Goal: Participate in discussion: Engage in conversation with other users on a specific topic

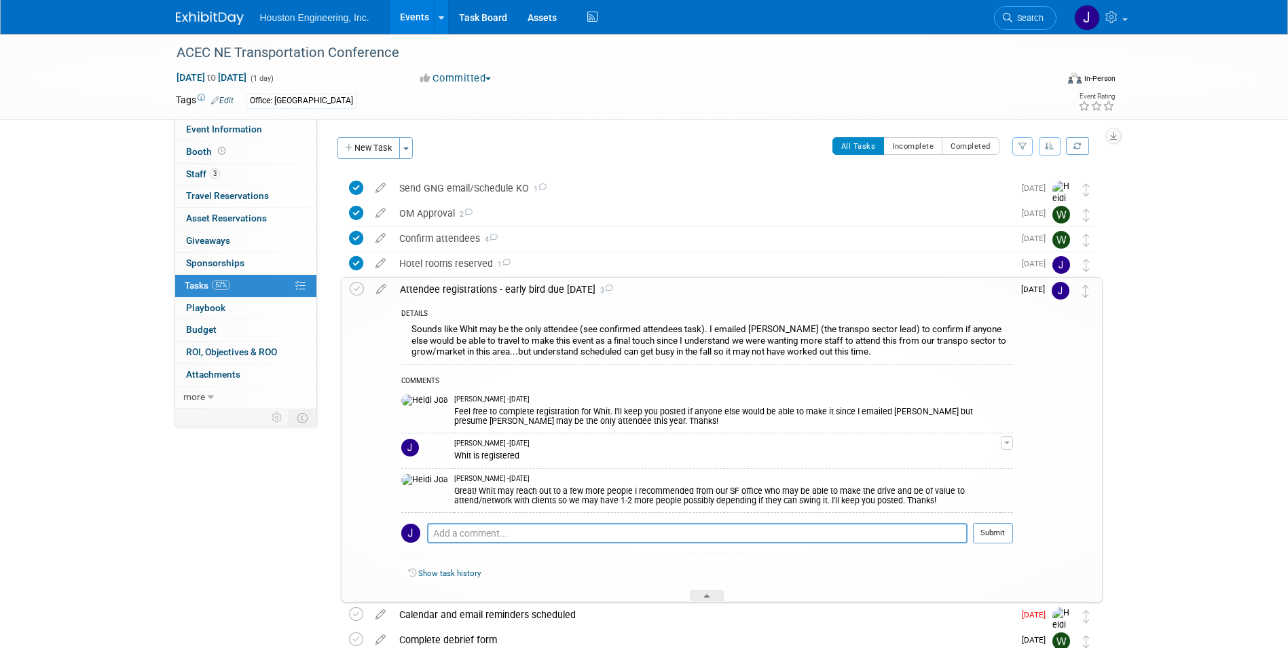
click at [111, 309] on div "ACEC NE Transportation Conference [DATE] to [DATE] (1 day) [DATE] to [DATE] Com…" at bounding box center [644, 385] width 1288 height 702
click at [178, 526] on div "Event Information Event Info Booth Booth 3 Staff 3 Staff 0 Travel Reservations …" at bounding box center [644, 371] width 957 height 675
click at [1141, 454] on div "ACEC NE Transportation Conference [DATE] to [DATE] (1 day) [DATE] to [DATE] Com…" at bounding box center [644, 385] width 1288 height 702
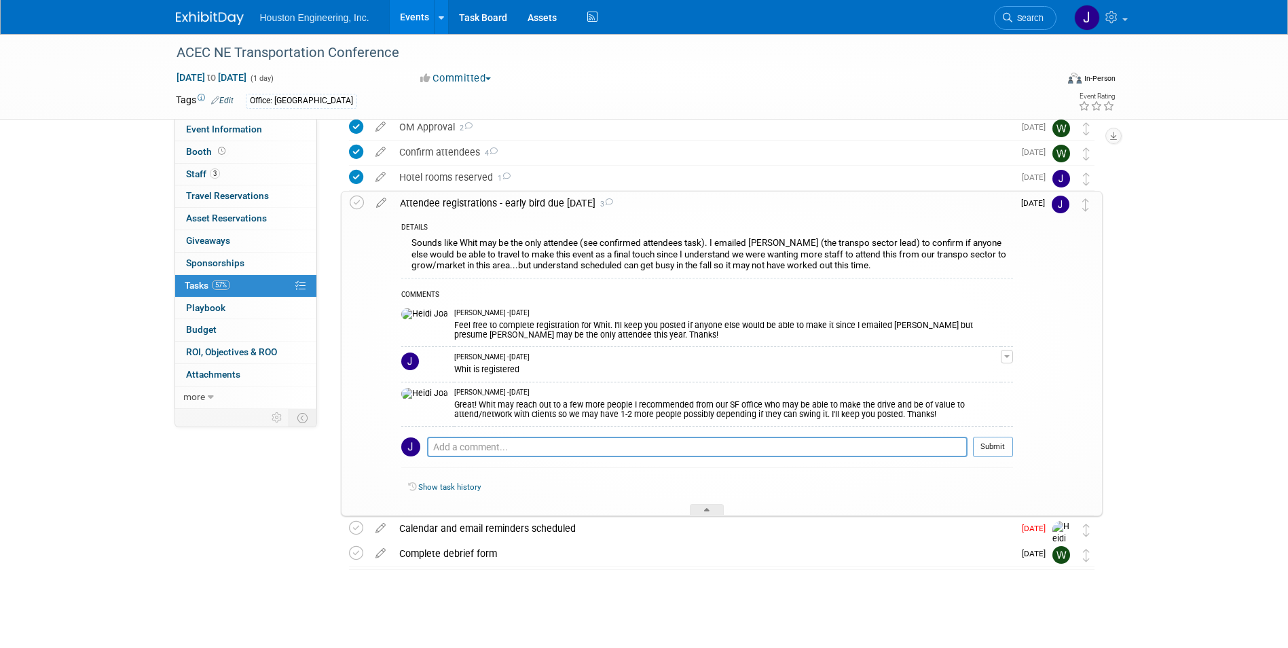
scroll to position [88, 0]
click at [507, 527] on div "Calendar and email reminders scheduled" at bounding box center [702, 526] width 621 height 23
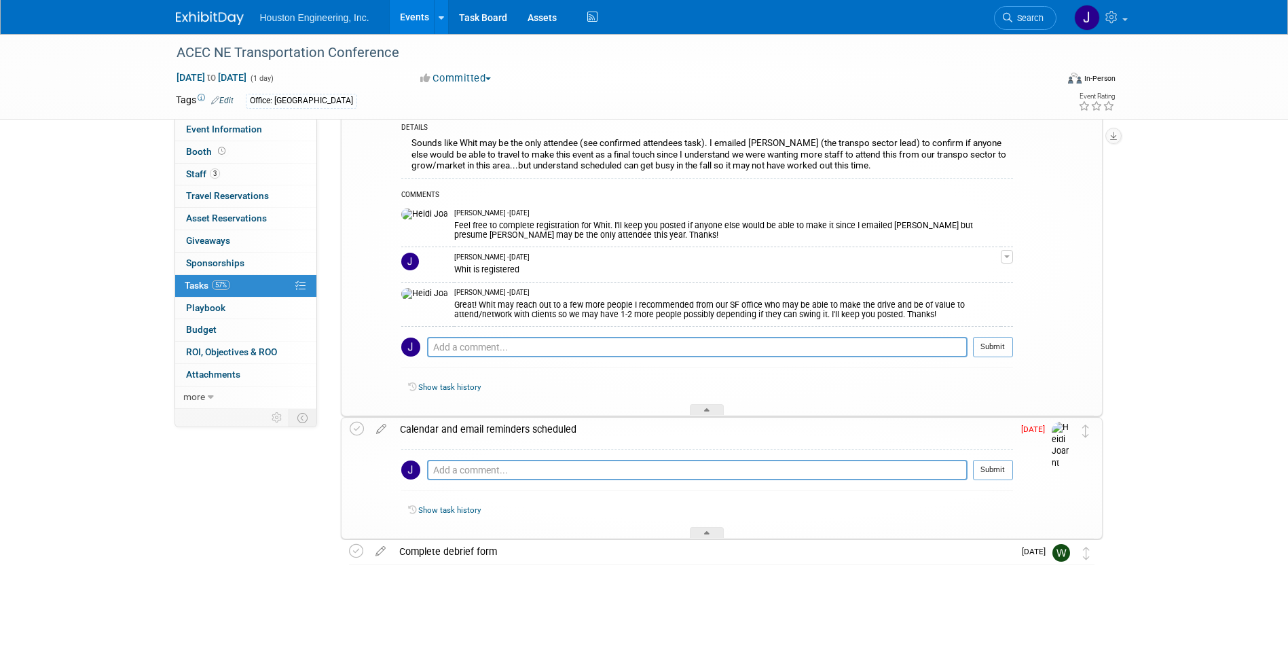
scroll to position [181, 0]
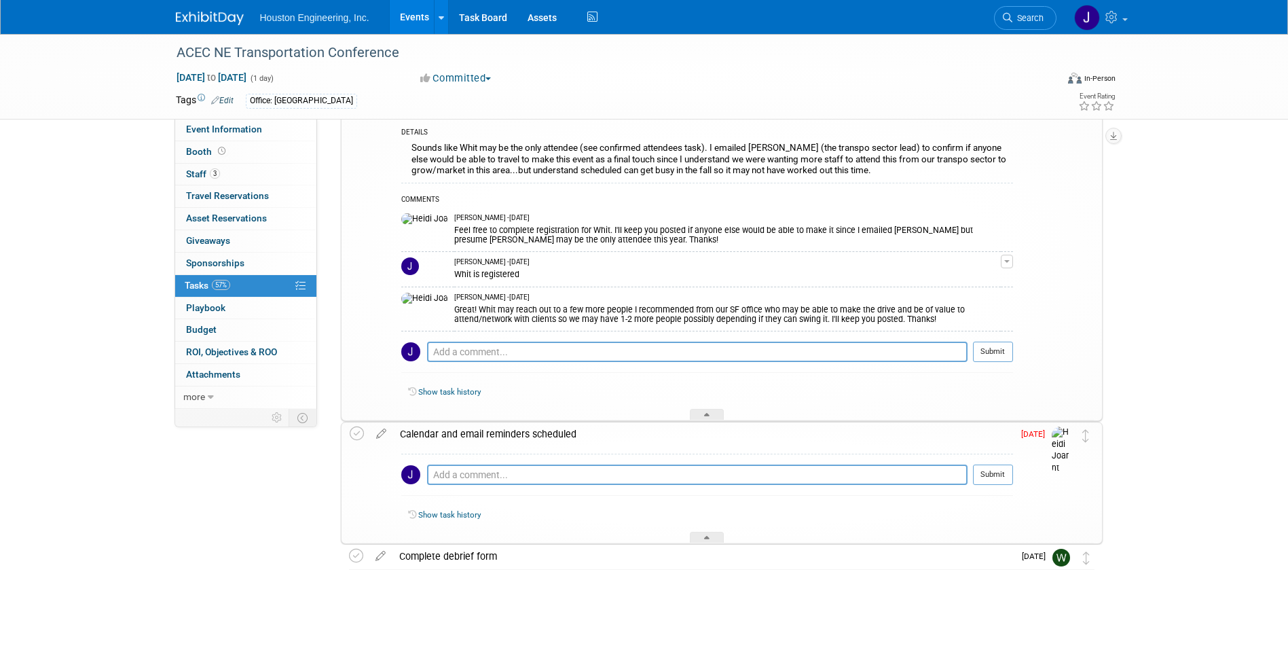
click at [509, 435] on div "Calendar and email reminders scheduled" at bounding box center [703, 433] width 620 height 23
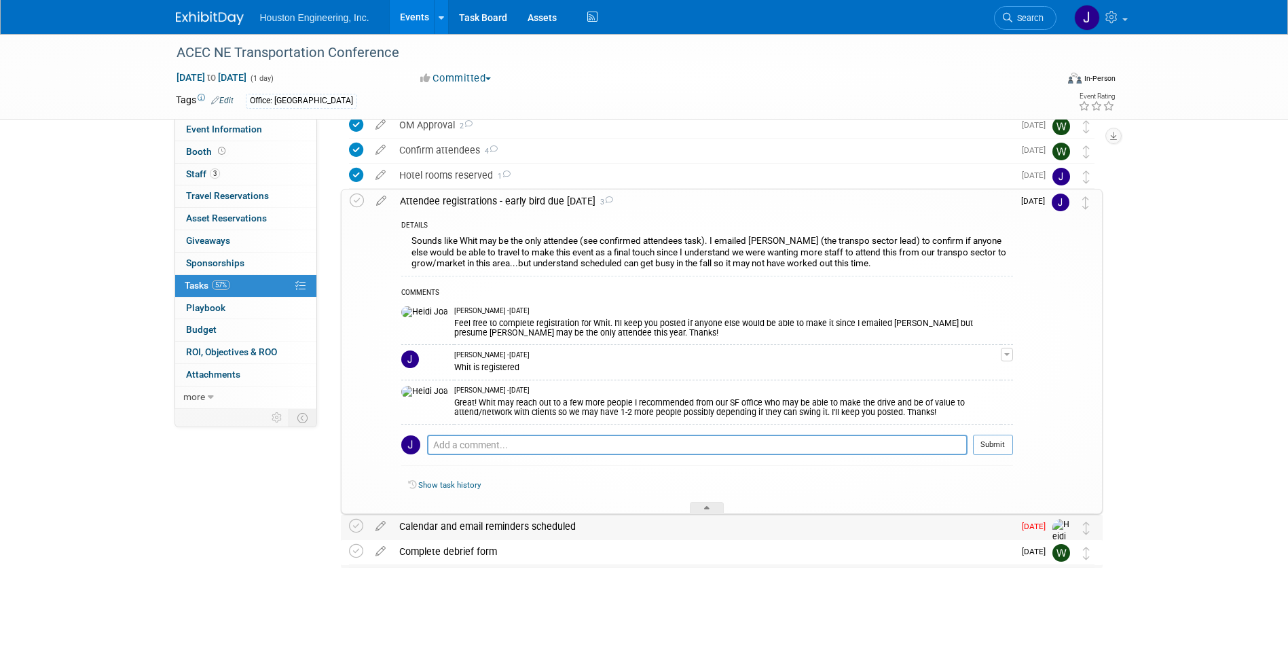
click at [1059, 529] on img at bounding box center [1062, 543] width 20 height 48
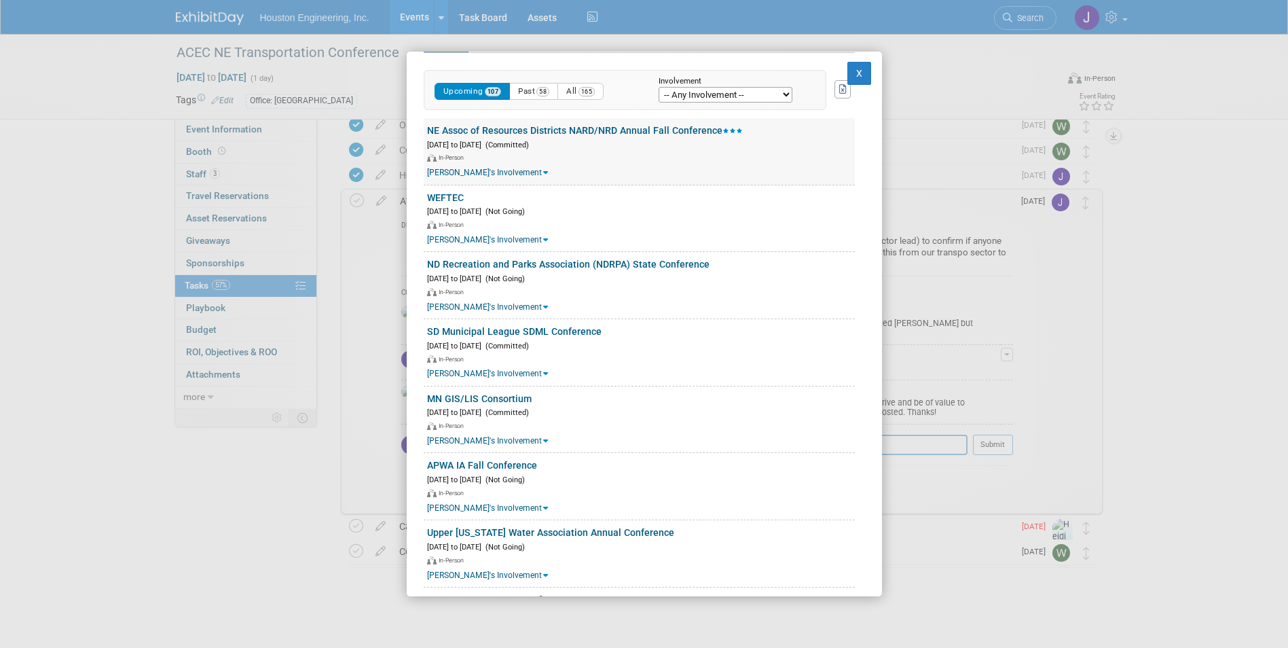
scroll to position [0, 0]
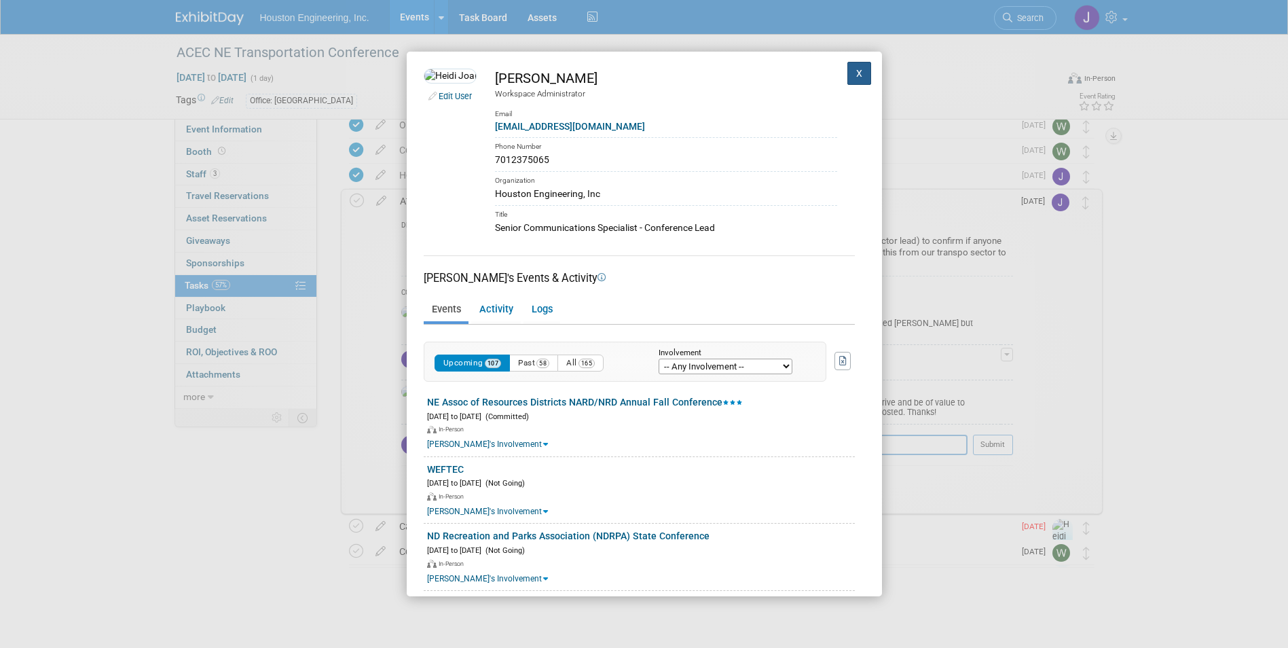
click at [847, 71] on button "X" at bounding box center [859, 73] width 24 height 23
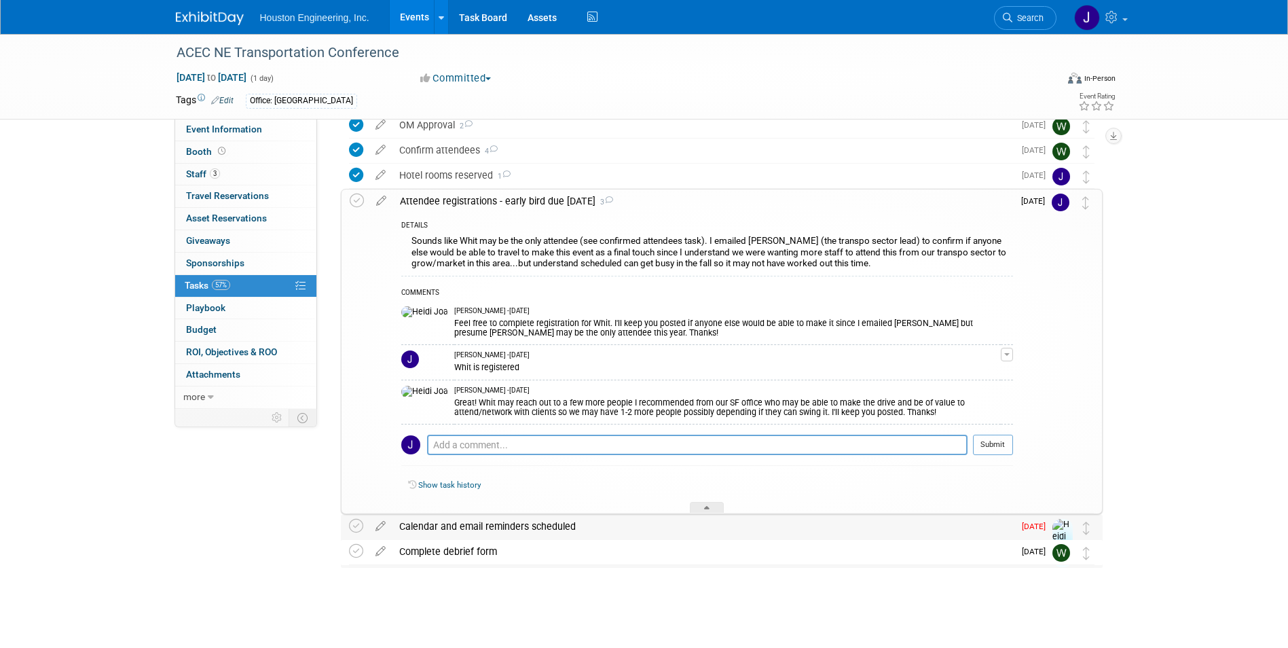
click at [509, 521] on div "Calendar and email reminders scheduled" at bounding box center [702, 526] width 621 height 23
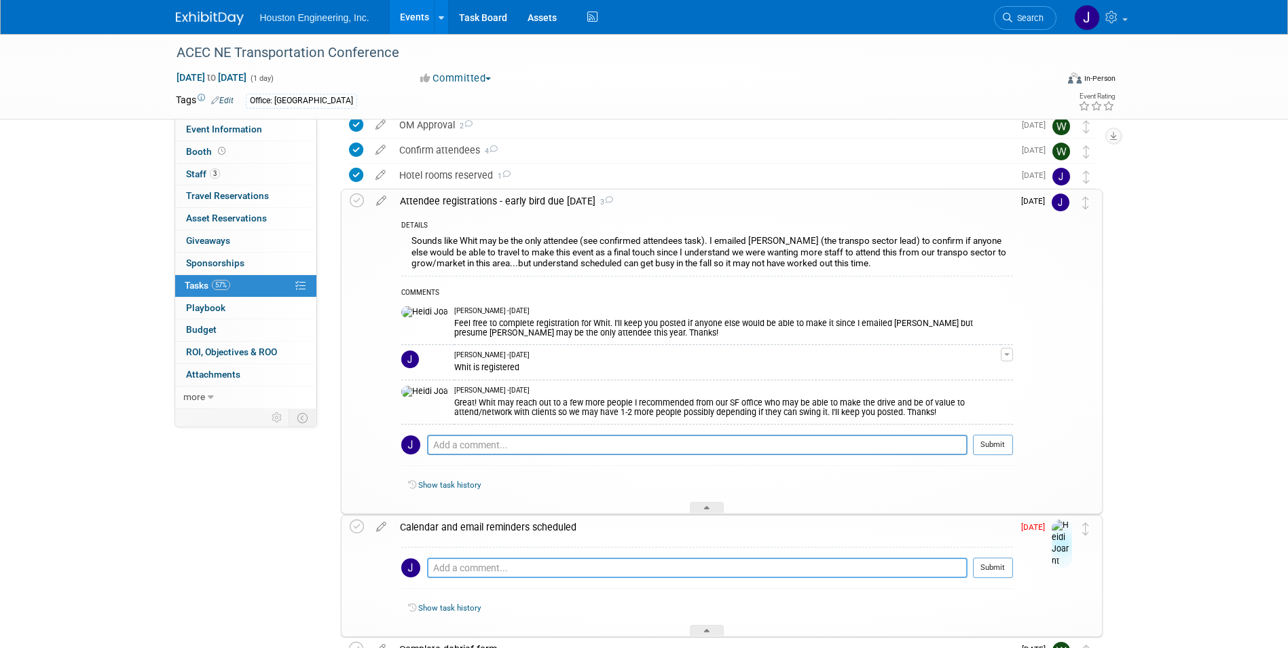
click at [497, 566] on textarea at bounding box center [697, 567] width 540 height 20
type textarea "Any others interested in attending? I have emails on [PERSON_NAME]'s calendar"
click at [1000, 567] on button "Submit" at bounding box center [993, 567] width 40 height 20
